Goal: Task Accomplishment & Management: Complete application form

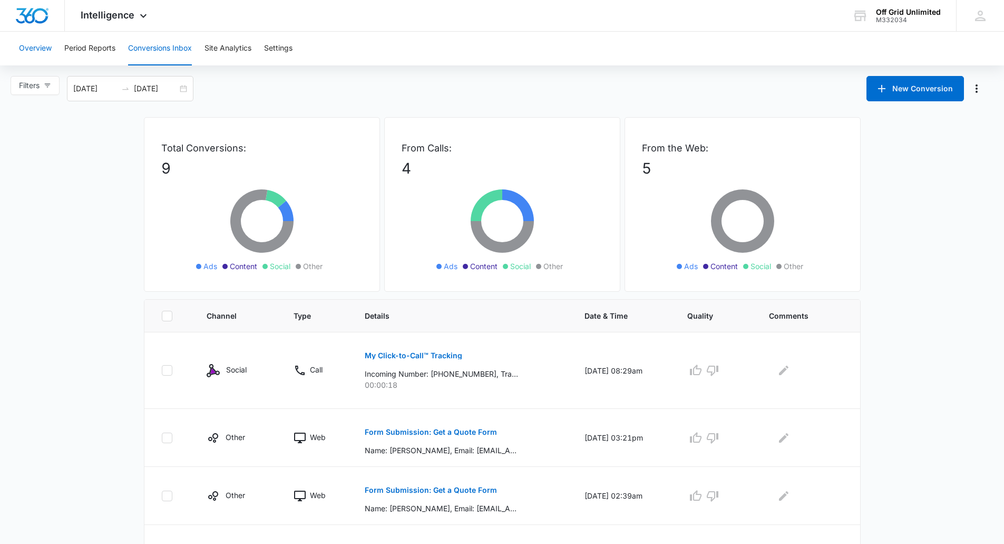
click at [38, 52] on button "Overview" at bounding box center [35, 49] width 33 height 34
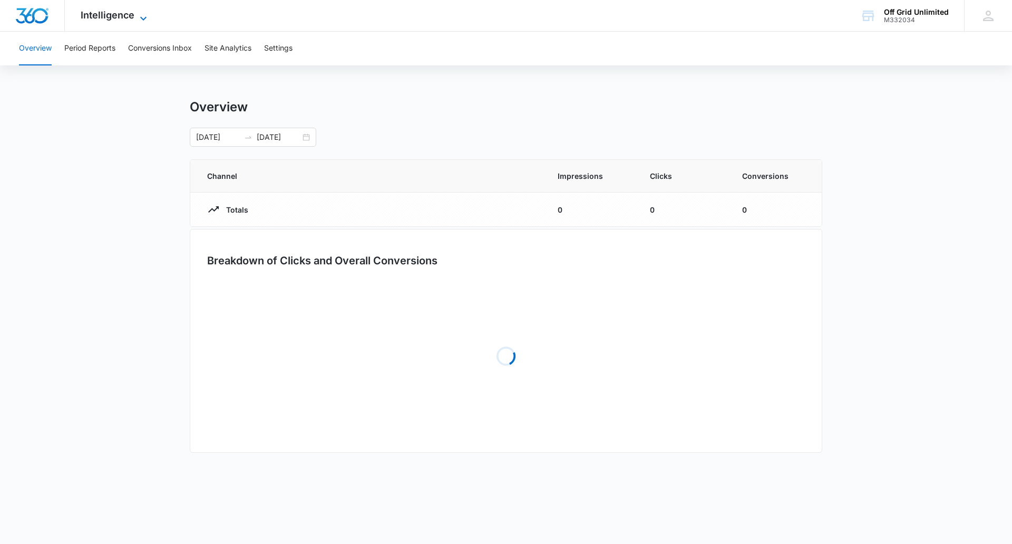
click at [104, 12] on span "Intelligence" at bounding box center [108, 14] width 54 height 11
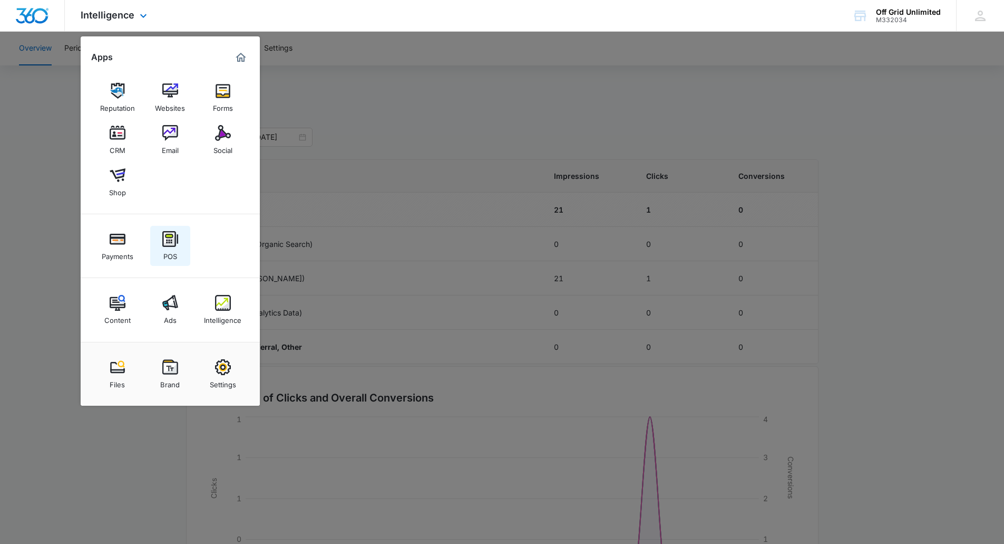
click at [173, 256] on div "POS" at bounding box center [170, 254] width 14 height 14
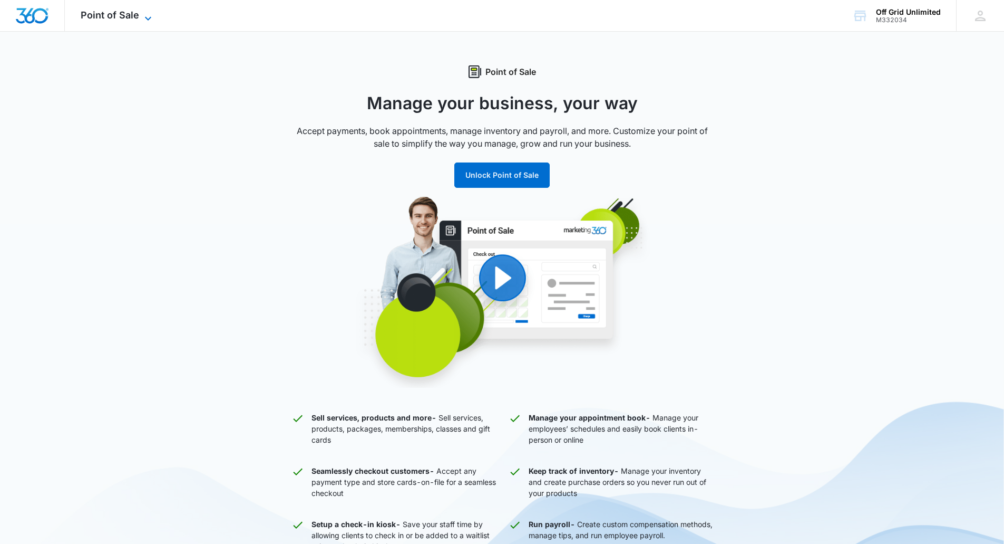
click at [104, 18] on span "Point of Sale" at bounding box center [110, 14] width 59 height 11
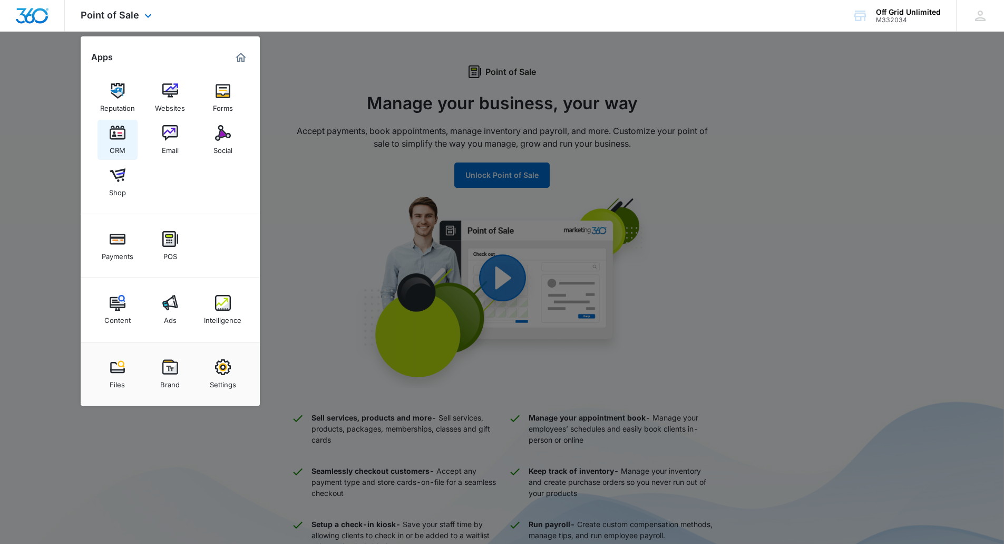
click at [117, 146] on div "CRM" at bounding box center [118, 148] width 16 height 14
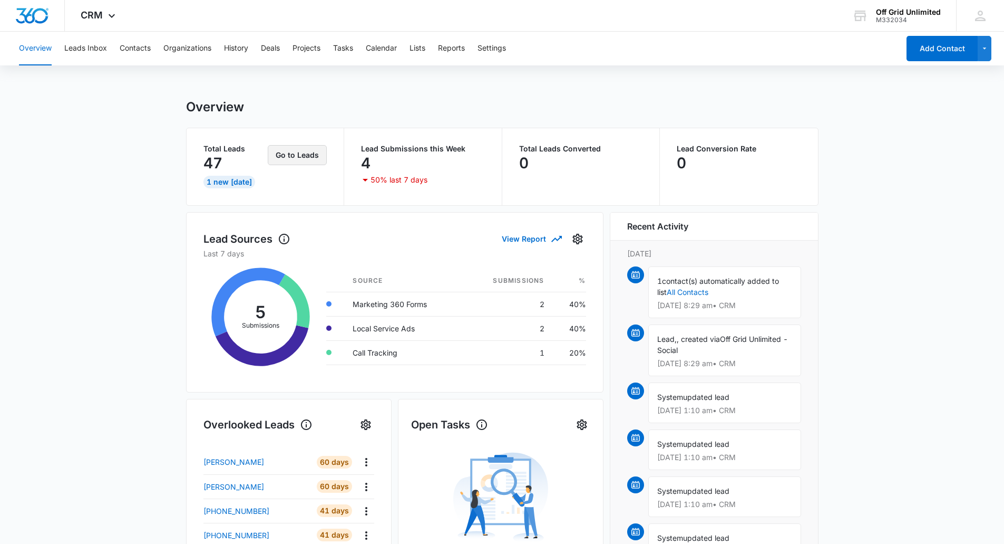
click at [301, 156] on button "Go to Leads" at bounding box center [297, 155] width 59 height 20
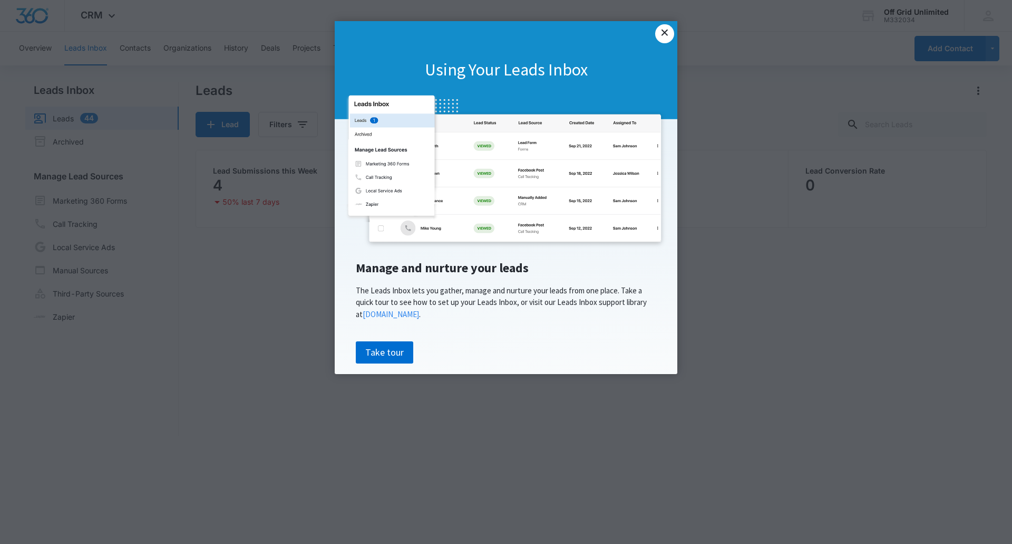
click at [664, 34] on link "×" at bounding box center [664, 33] width 19 height 19
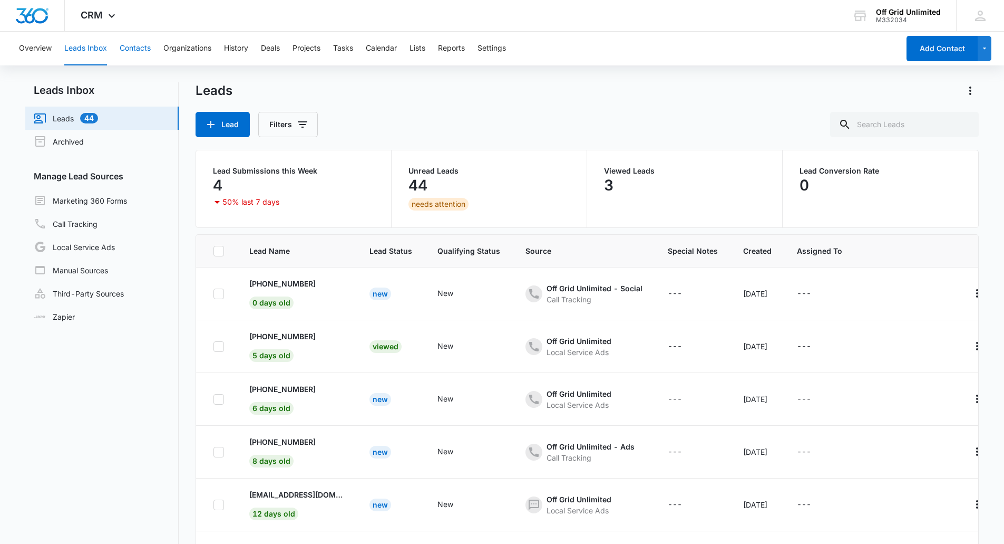
click at [132, 49] on button "Contacts" at bounding box center [135, 49] width 31 height 34
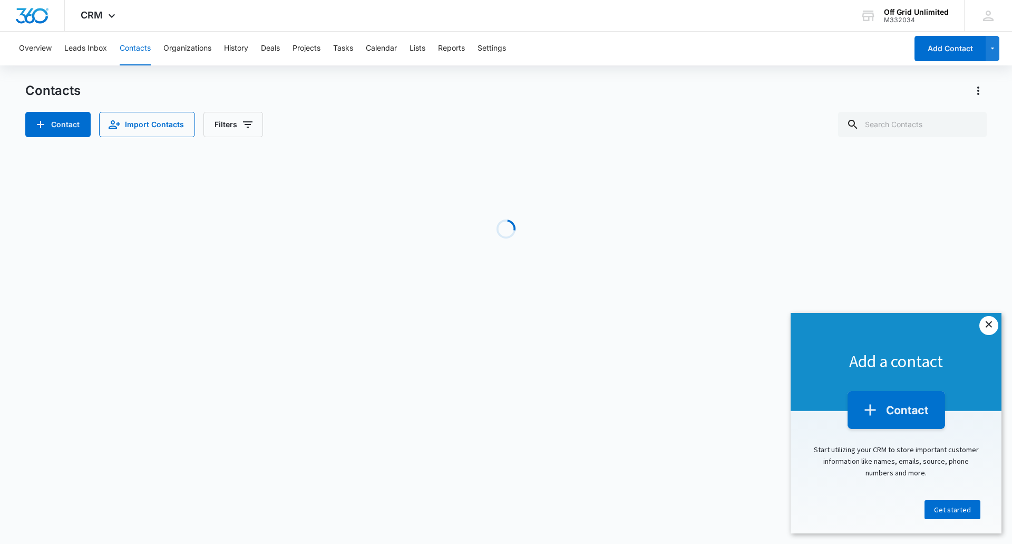
click at [990, 324] on link "×" at bounding box center [989, 325] width 19 height 19
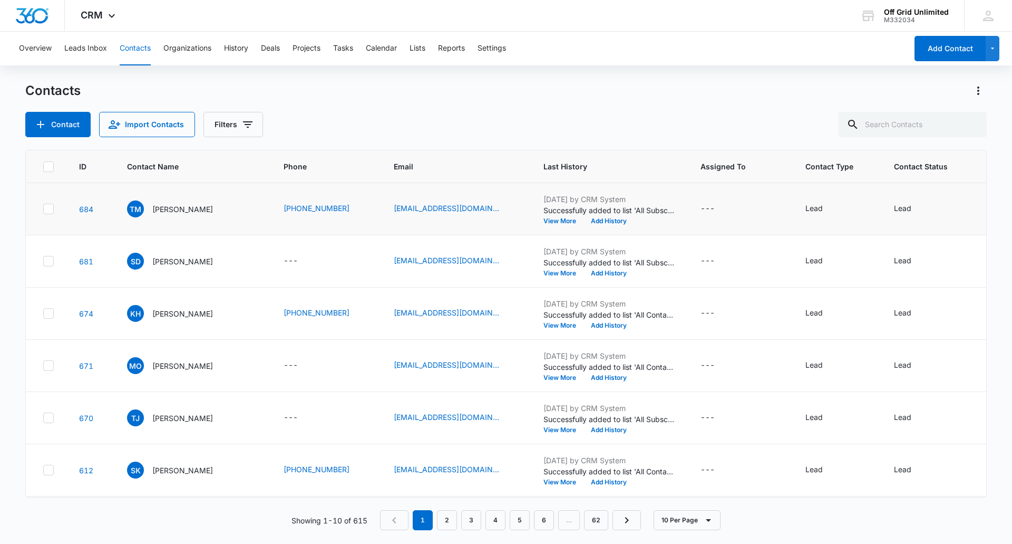
click at [486, 207] on div "troym31@gmail.com" at bounding box center [456, 208] width 124 height 13
click at [149, 212] on div "TM Troy McMurtrey" at bounding box center [170, 208] width 86 height 17
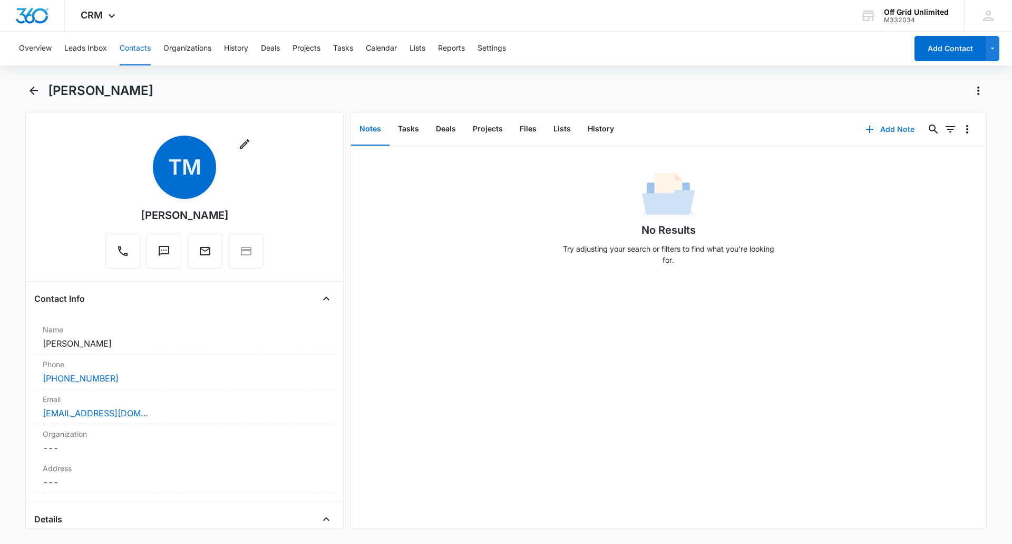
click at [872, 129] on button "Add Note" at bounding box center [890, 129] width 70 height 25
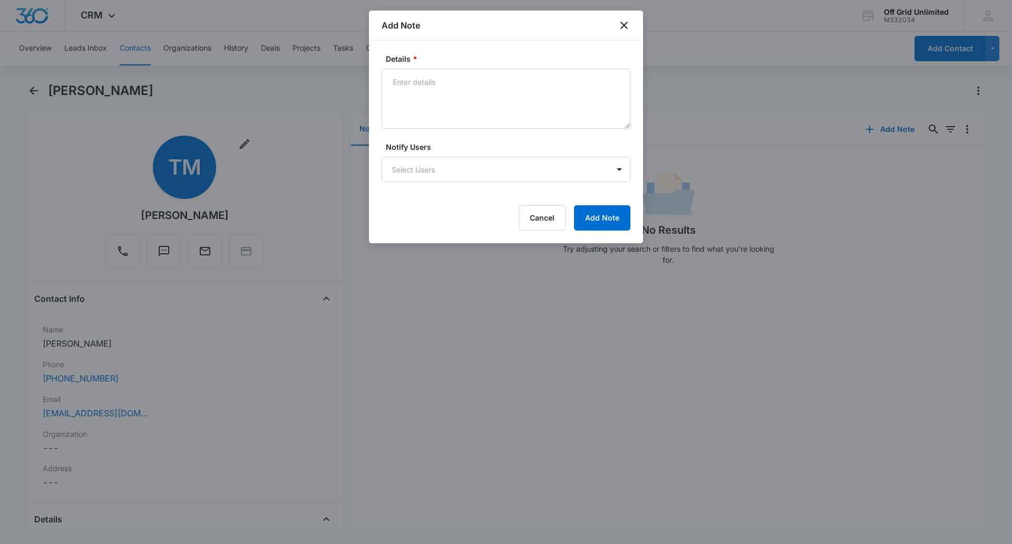
click at [631, 23] on div "Add Note" at bounding box center [506, 26] width 274 height 30
click at [626, 26] on icon "close" at bounding box center [624, 25] width 13 height 13
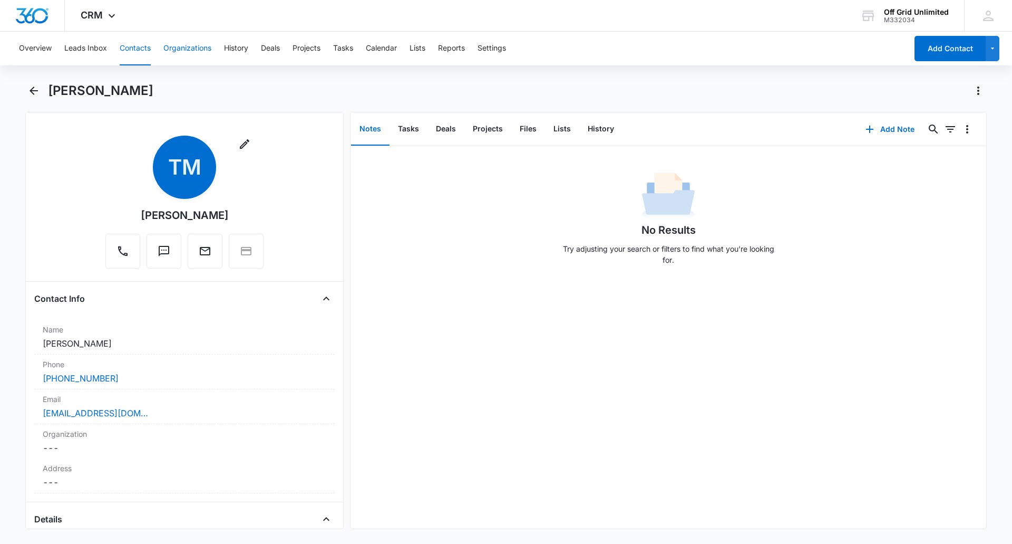
click at [186, 53] on button "Organizations" at bounding box center [187, 49] width 48 height 34
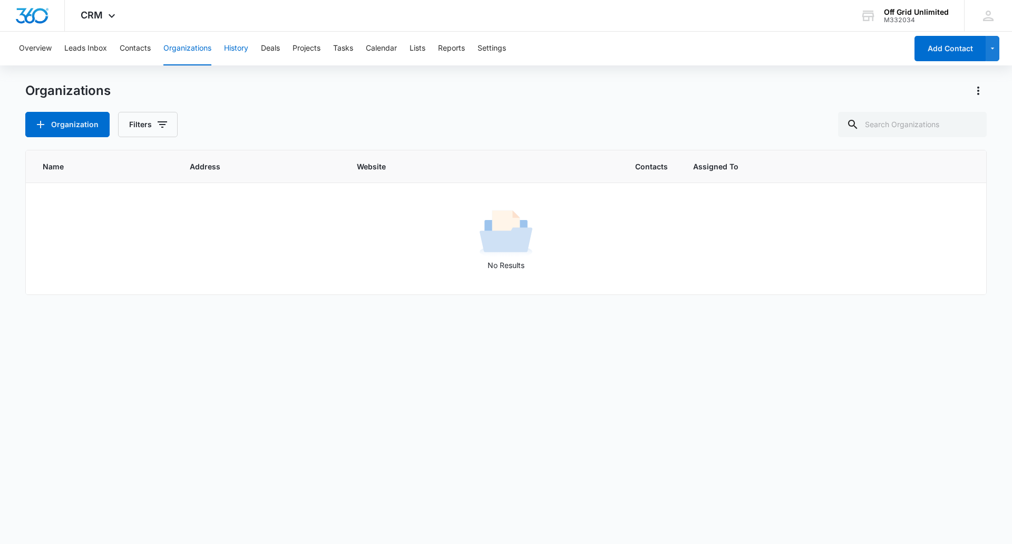
click at [233, 49] on button "History" at bounding box center [236, 49] width 24 height 34
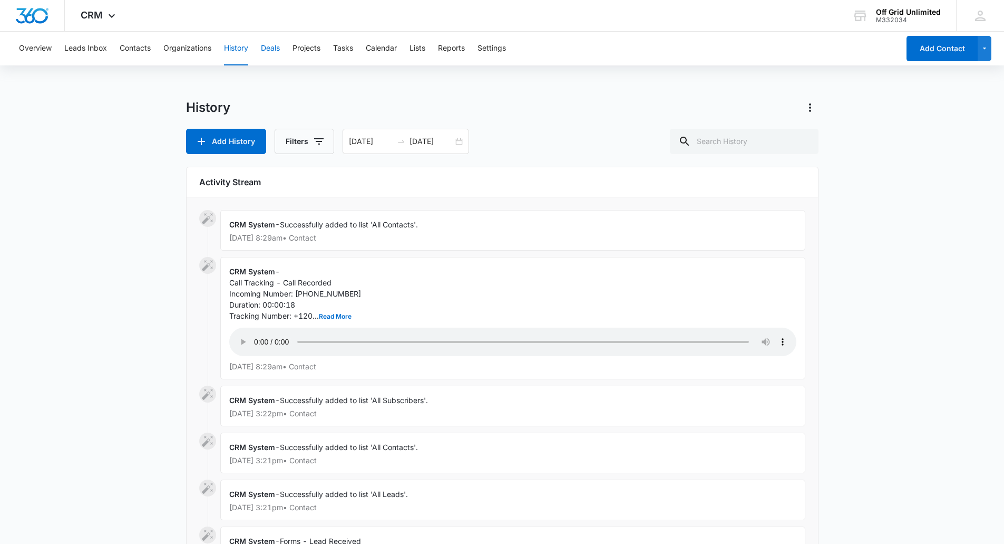
click at [278, 52] on button "Deals" at bounding box center [270, 49] width 19 height 34
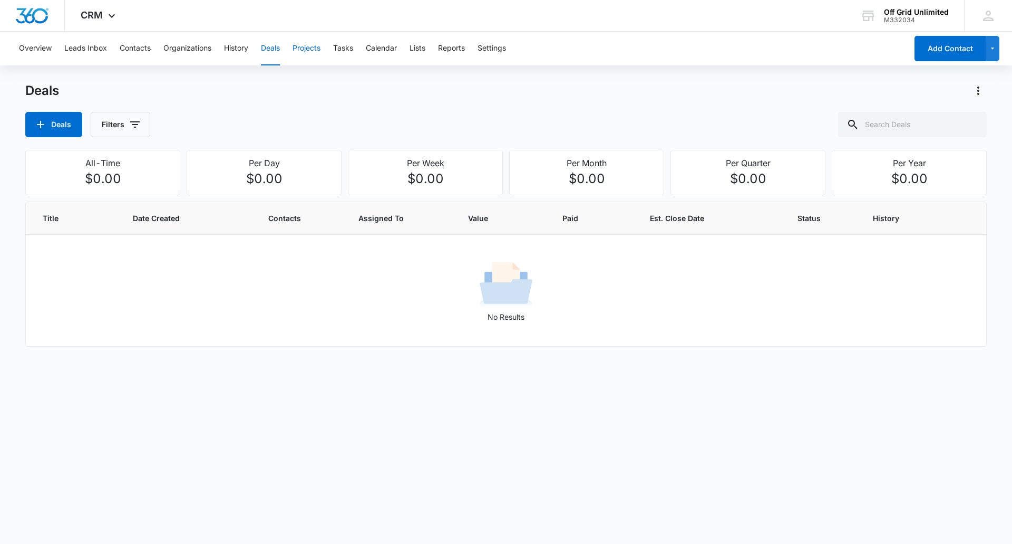
click at [301, 52] on button "Projects" at bounding box center [307, 49] width 28 height 34
click at [345, 49] on button "Tasks" at bounding box center [343, 49] width 20 height 34
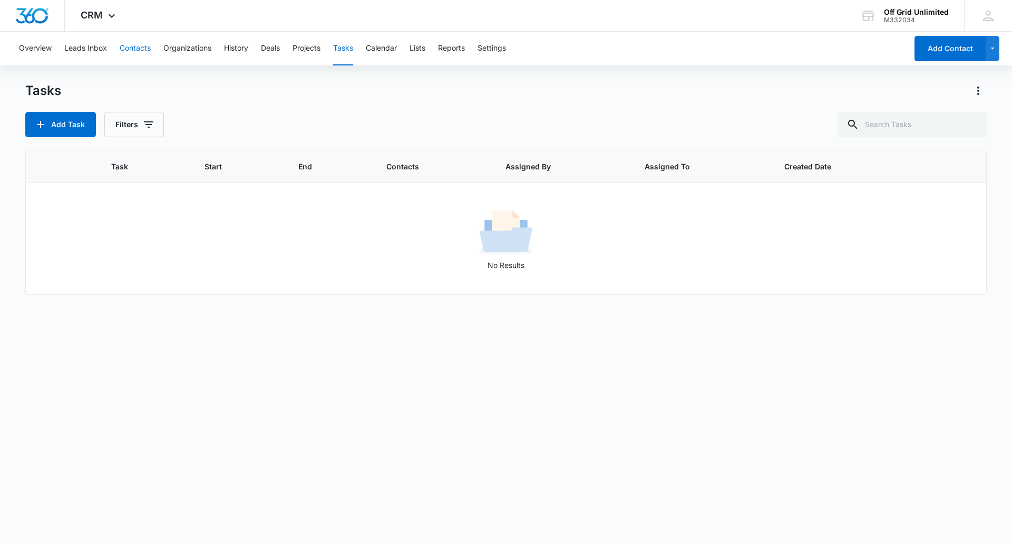
drag, startPoint x: 134, startPoint y: 61, endPoint x: 138, endPoint y: 48, distance: 13.2
click at [134, 61] on button "Contacts" at bounding box center [135, 49] width 31 height 34
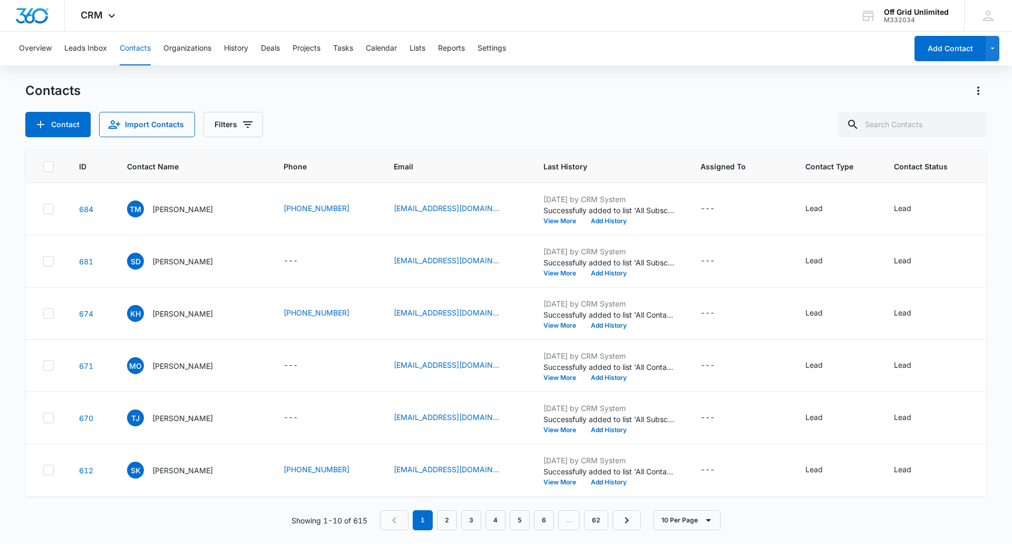
click at [138, 47] on button "Contacts" at bounding box center [135, 49] width 31 height 34
click at [915, 124] on input "text" at bounding box center [912, 124] width 149 height 25
type input "kandi"
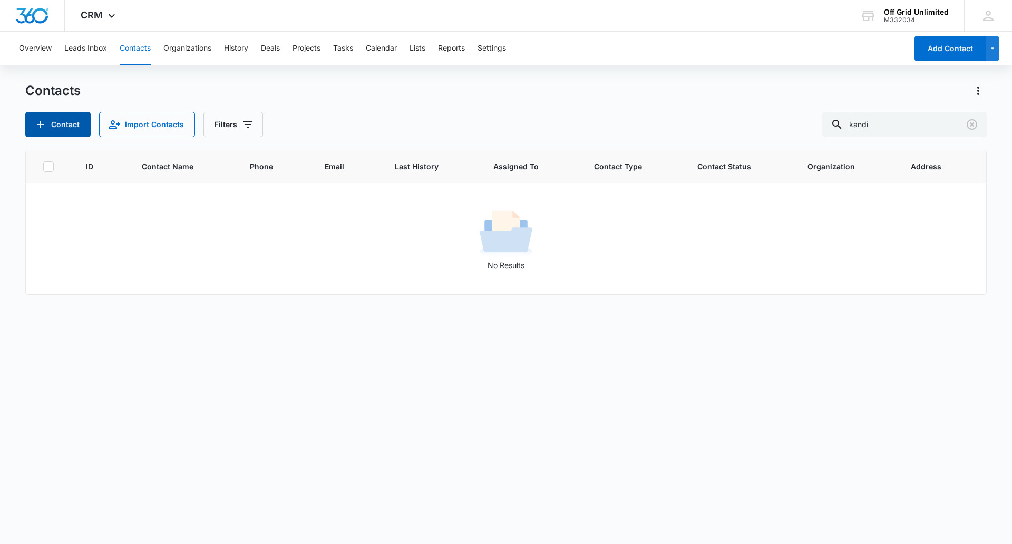
click at [61, 131] on button "Contact" at bounding box center [57, 124] width 65 height 25
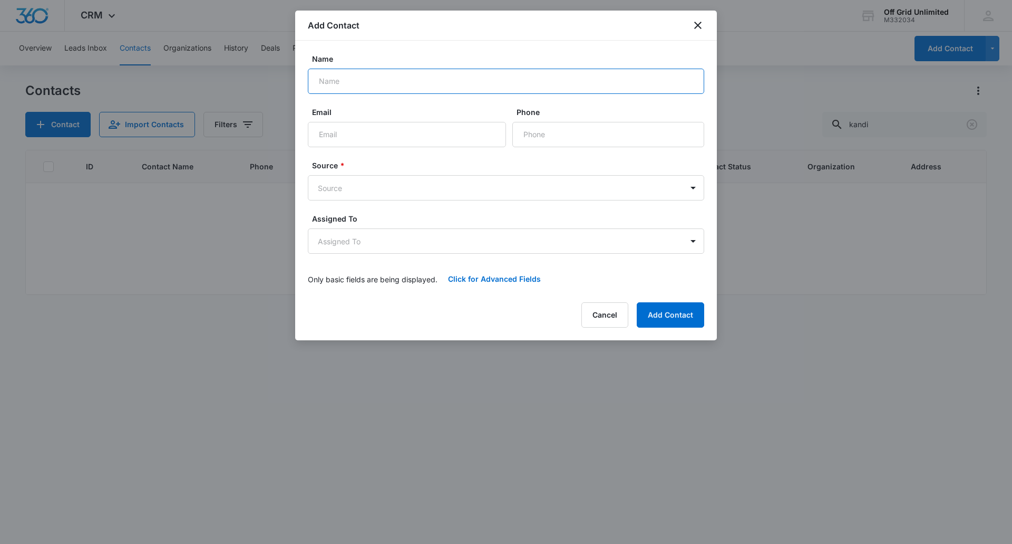
click at [341, 77] on input "Name" at bounding box center [506, 81] width 396 height 25
type input "Kandi"
click at [388, 188] on body "CRM Apps Reputation Websites Forms CRM Email Social Shop Payments POS Content A…" at bounding box center [506, 272] width 1012 height 544
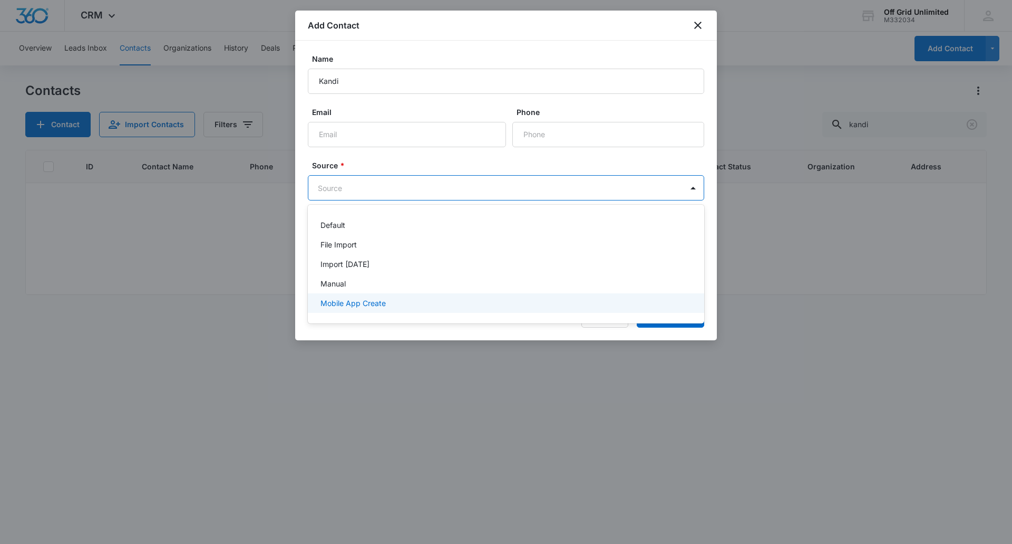
click at [517, 373] on div at bounding box center [506, 272] width 1012 height 544
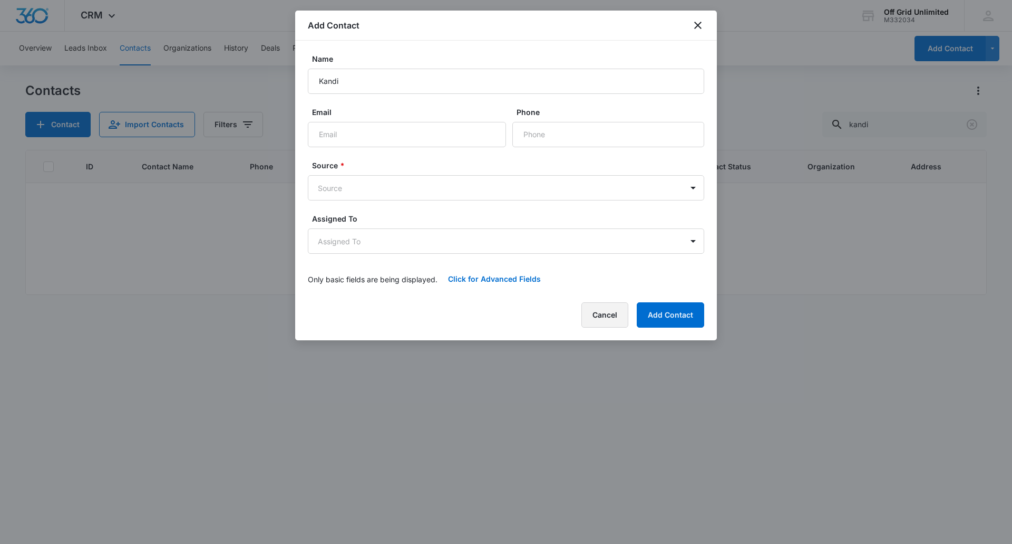
click at [602, 320] on button "Cancel" at bounding box center [605, 314] width 47 height 25
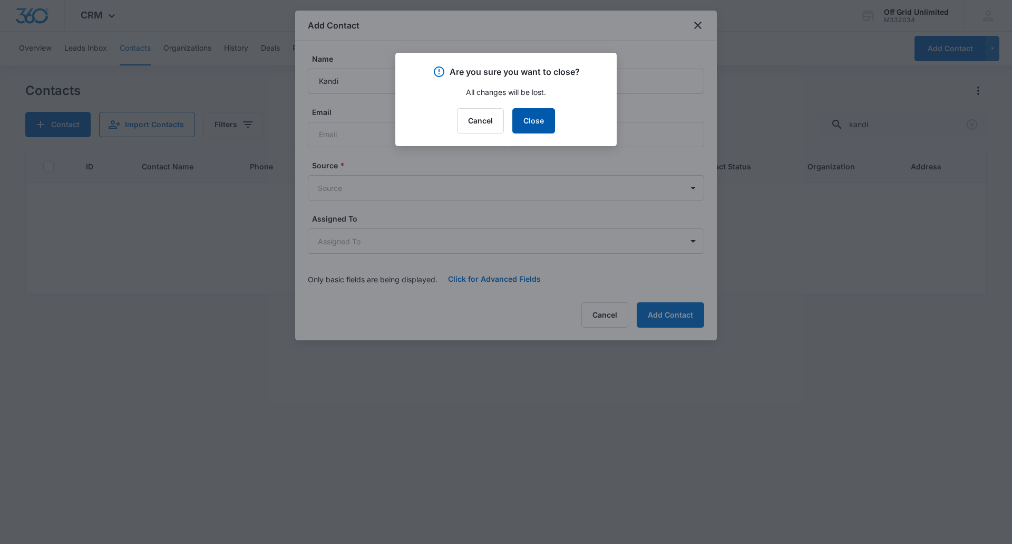
click at [534, 122] on button "Close" at bounding box center [533, 120] width 43 height 25
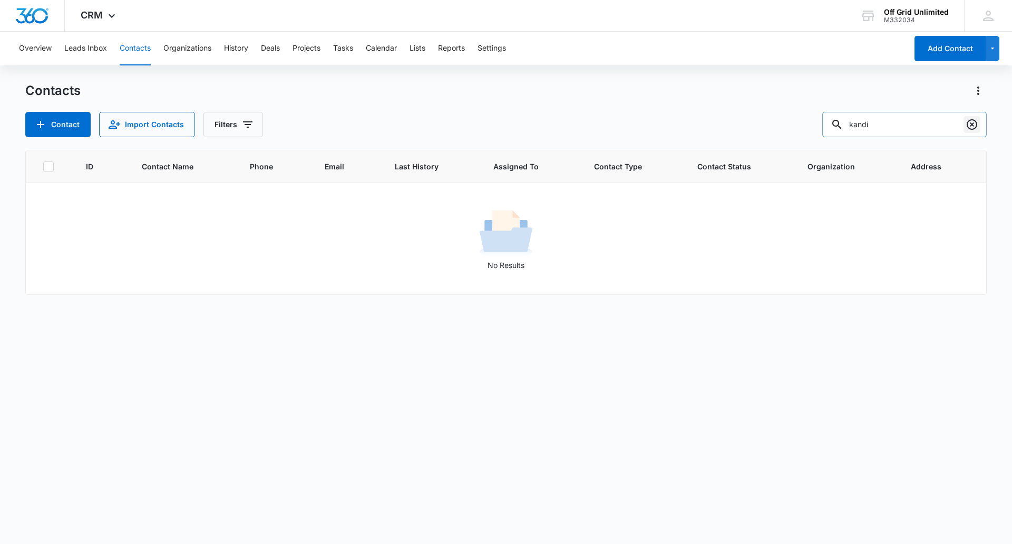
click at [972, 127] on icon "Clear" at bounding box center [972, 124] width 13 height 13
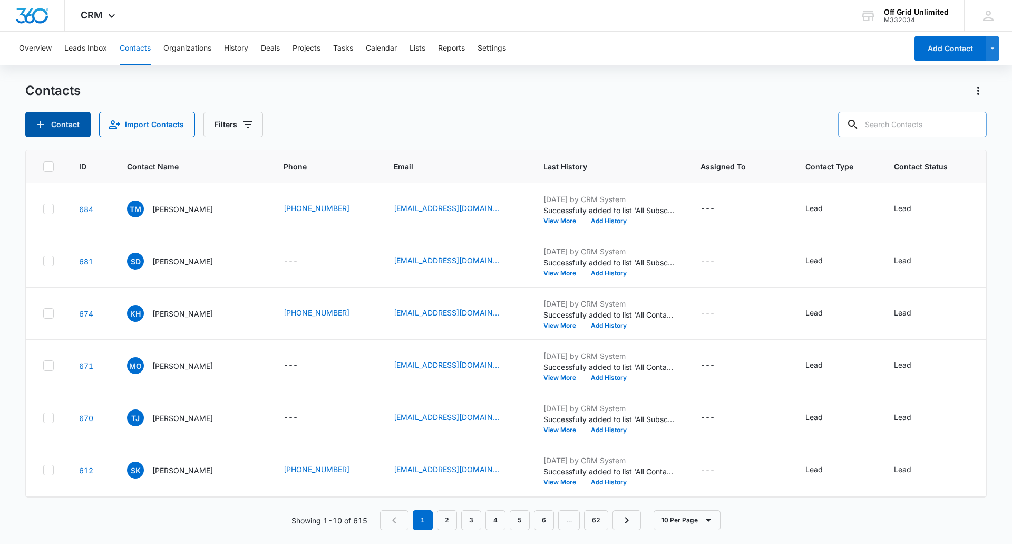
click at [51, 122] on button "Contact" at bounding box center [57, 124] width 65 height 25
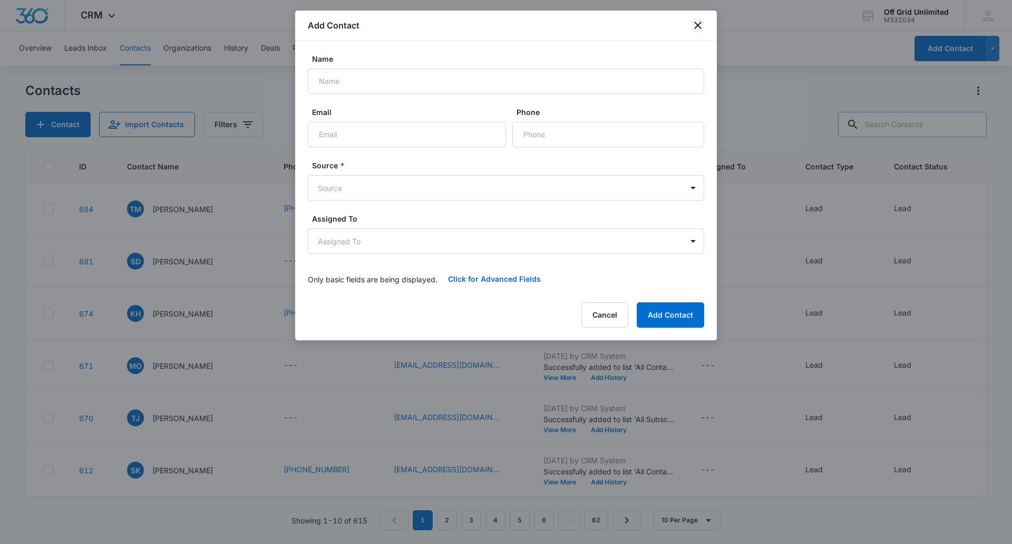
click at [701, 27] on icon "close" at bounding box center [698, 25] width 13 height 13
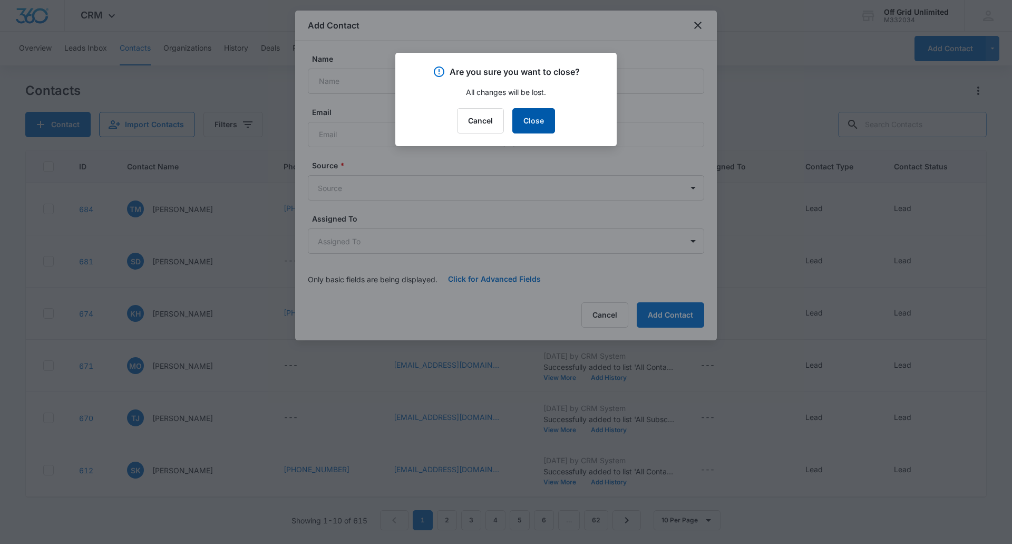
click at [545, 117] on button "Close" at bounding box center [533, 120] width 43 height 25
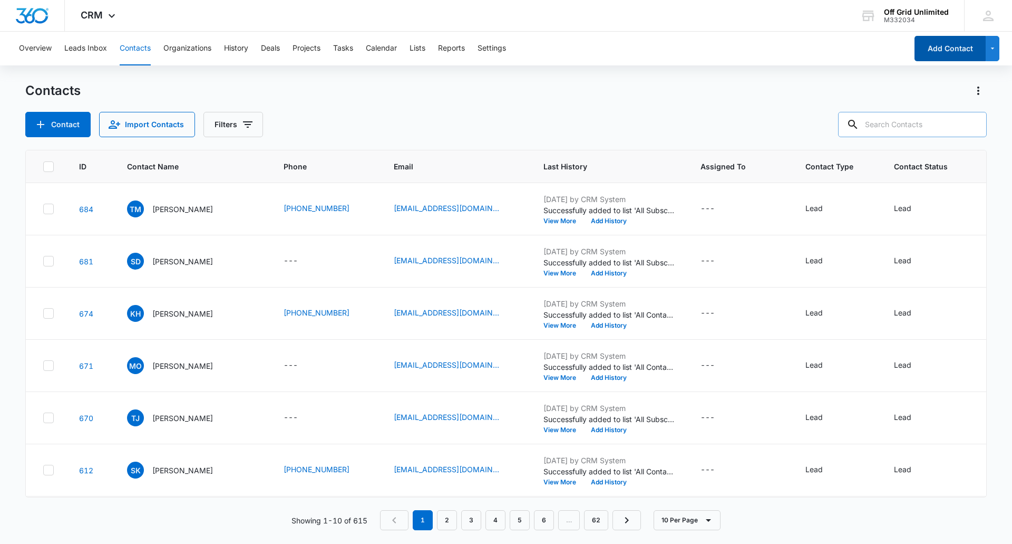
click at [933, 48] on button "Add Contact" at bounding box center [950, 48] width 71 height 25
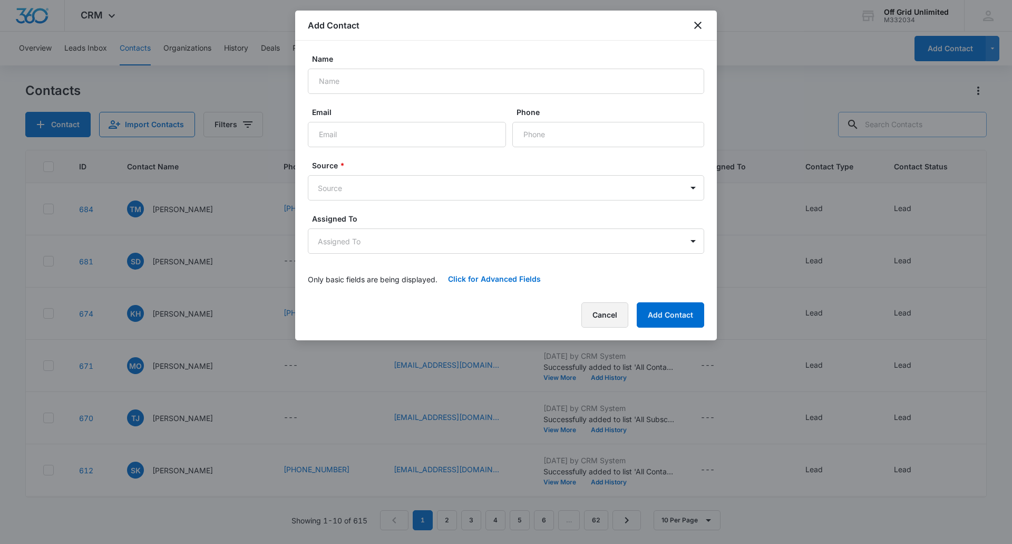
click at [604, 315] on button "Cancel" at bounding box center [605, 314] width 47 height 25
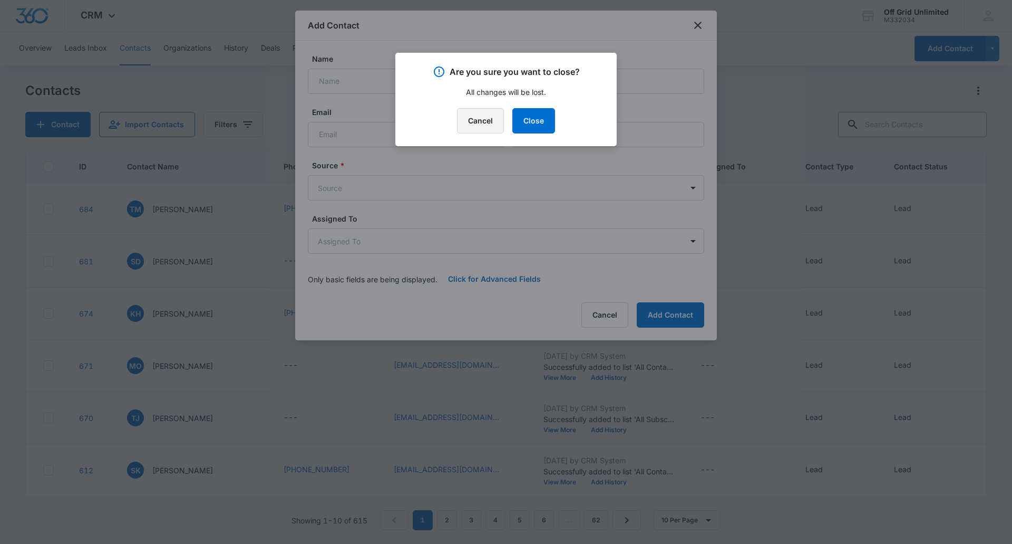
click at [478, 125] on button "Cancel" at bounding box center [480, 120] width 47 height 25
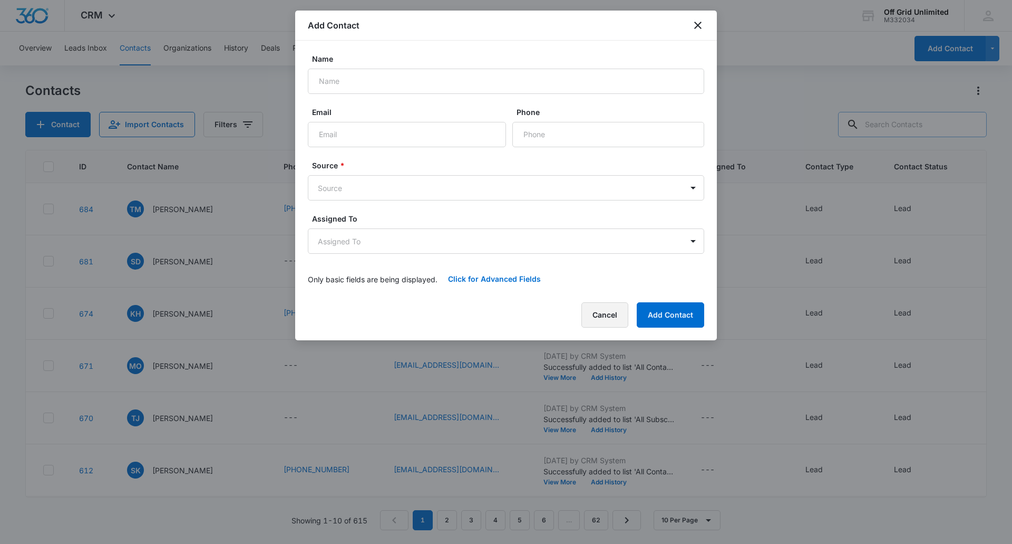
click at [604, 312] on button "Cancel" at bounding box center [605, 314] width 47 height 25
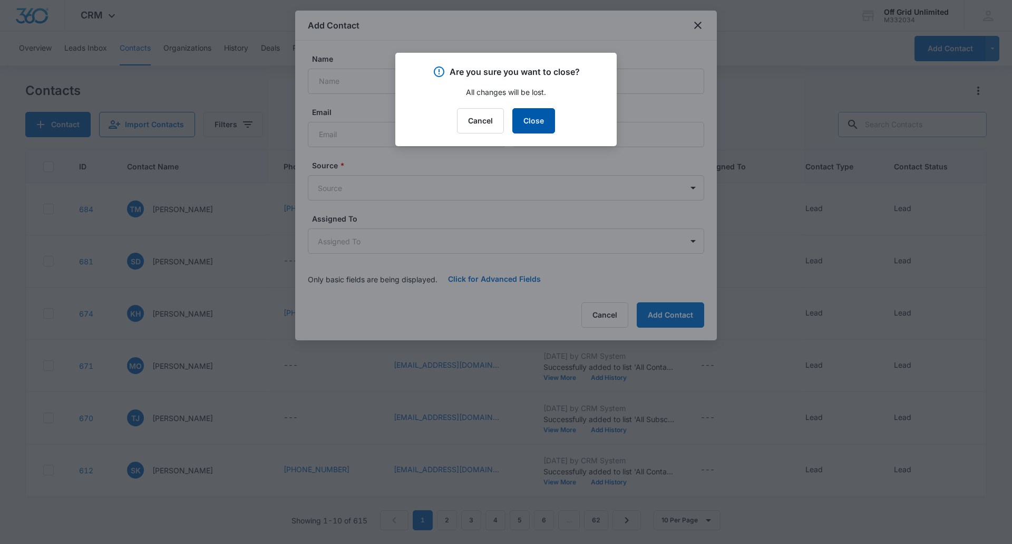
click at [545, 124] on button "Close" at bounding box center [533, 120] width 43 height 25
